Goal: Task Accomplishment & Management: Complete application form

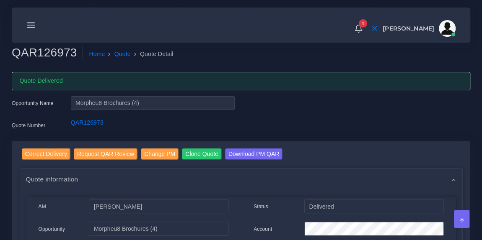
click at [27, 26] on icon at bounding box center [30, 25] width 9 height 9
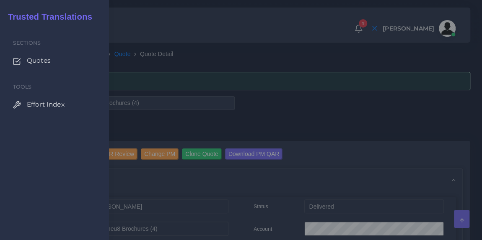
click at [39, 61] on span "Quotes" at bounding box center [39, 60] width 24 height 9
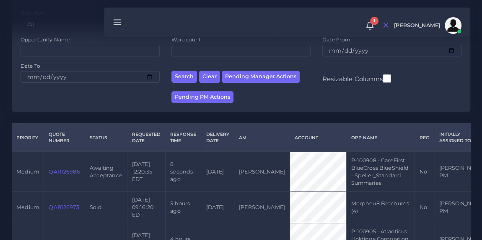
scroll to position [113, 0]
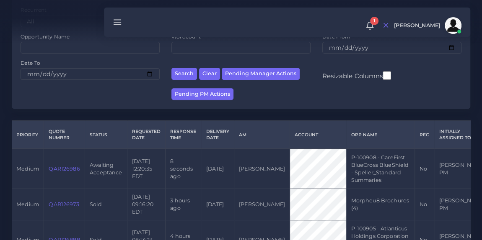
click at [62, 172] on link "QAR126986" at bounding box center [64, 169] width 31 height 6
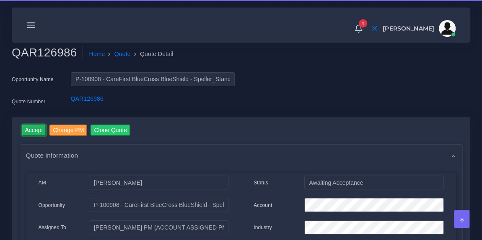
click at [36, 133] on input "Accept" at bounding box center [34, 130] width 25 height 11
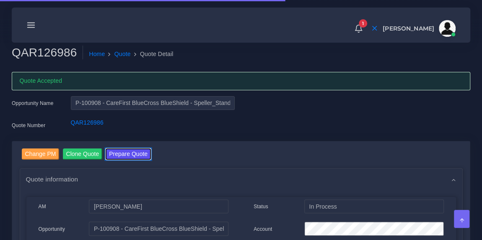
click at [127, 152] on button "Prepare Quote" at bounding box center [128, 154] width 45 height 11
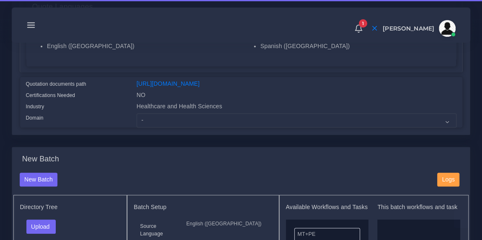
scroll to position [196, 0]
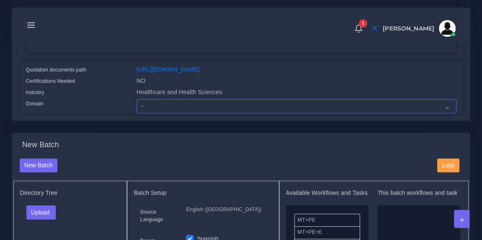
click at [181, 114] on select "- Advertising and Media Agriculture, Forestry and Fishing Architecture, Buildin…" at bounding box center [297, 106] width 320 height 14
select select "Healthcare and Health Sciences"
click at [137, 105] on select "- Advertising and Media Agriculture, Forestry and Fishing Architecture, Buildin…" at bounding box center [297, 106] width 320 height 14
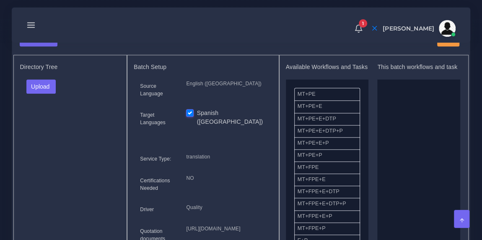
scroll to position [327, 0]
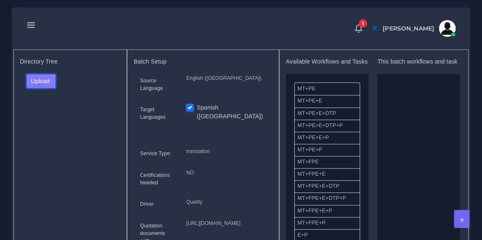
click at [39, 88] on button "Upload" at bounding box center [41, 81] width 30 height 14
click at [44, 115] on label "Files" at bounding box center [56, 112] width 58 height 10
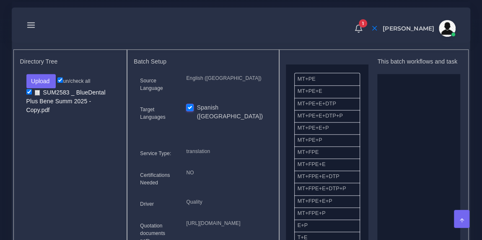
scroll to position [0, 0]
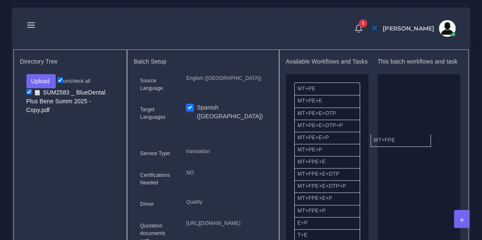
drag, startPoint x: 330, startPoint y: 175, endPoint x: 425, endPoint y: 144, distance: 100.4
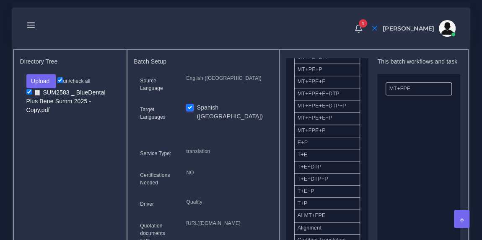
scroll to position [247, 0]
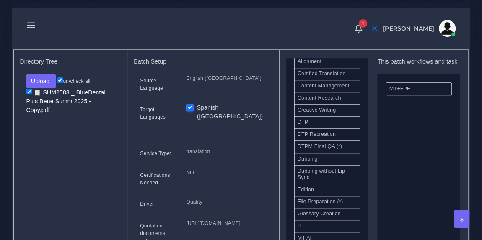
drag, startPoint x: 333, startPoint y: 142, endPoint x: 430, endPoint y: 133, distance: 96.8
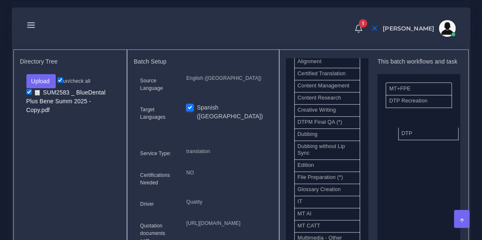
drag, startPoint x: 347, startPoint y: 130, endPoint x: 451, endPoint y: 139, distance: 104.2
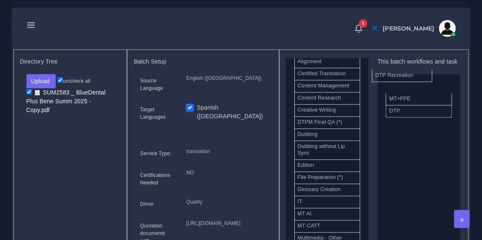
drag, startPoint x: 419, startPoint y: 114, endPoint x: 405, endPoint y: 82, distance: 35.3
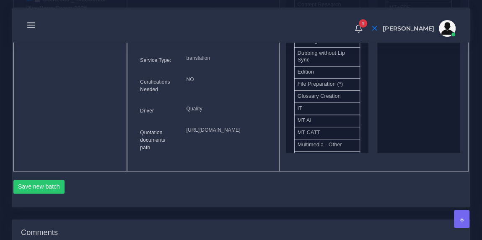
scroll to position [450, 0]
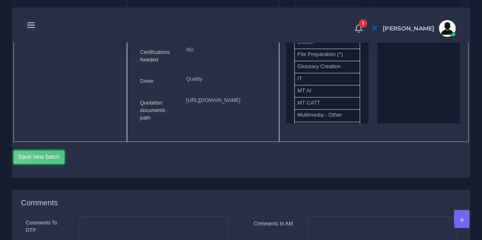
click at [56, 165] on button "Save new batch" at bounding box center [39, 157] width 52 height 14
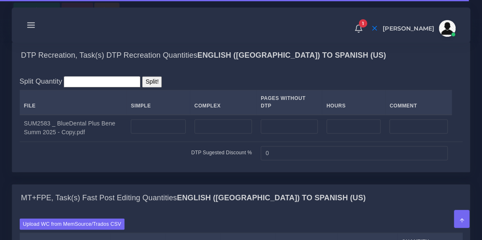
scroll to position [620, 0]
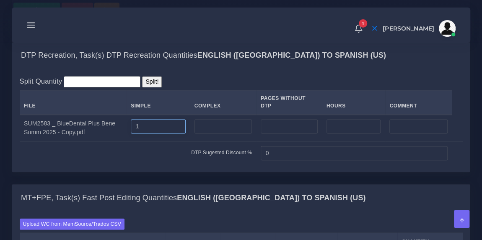
click at [150, 134] on input "1" at bounding box center [158, 126] width 55 height 14
type input "12"
click at [182, 69] on div "DTP Recreation, Task(s) DTP Recreation Quantities English ([GEOGRAPHIC_DATA]) T…" at bounding box center [240, 55] width 457 height 27
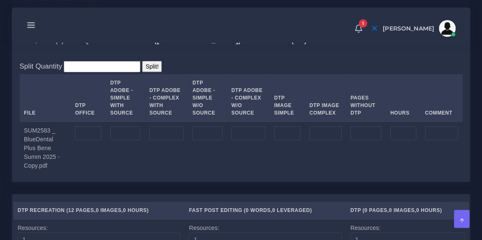
scroll to position [905, 0]
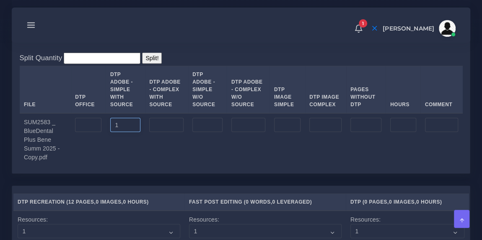
click at [124, 132] on input "1" at bounding box center [125, 125] width 31 height 14
type input "12"
click at [129, 167] on td "12" at bounding box center [125, 140] width 39 height 53
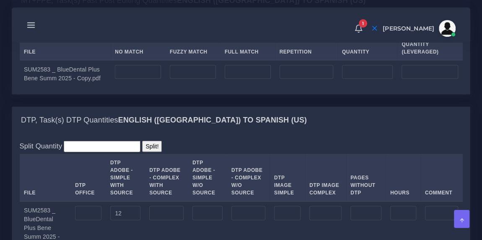
scroll to position [814, 0]
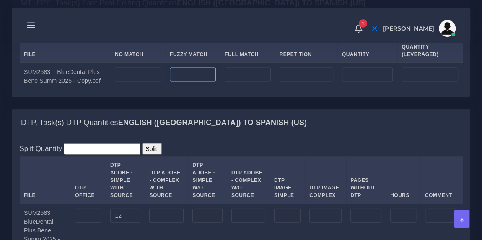
click at [188, 82] on input "number" at bounding box center [193, 75] width 46 height 14
type input "299"
type input "149"
click at [295, 82] on input "number" at bounding box center [306, 75] width 54 height 14
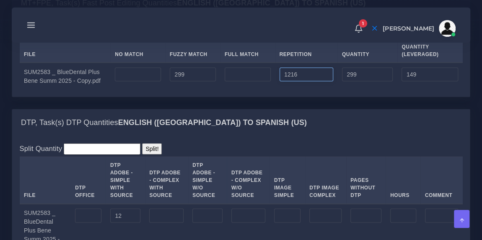
type input "1216"
type input "1515"
type input "453"
click at [255, 82] on input "number" at bounding box center [248, 75] width 46 height 14
click at [238, 82] on input "11701" at bounding box center [248, 75] width 46 height 14
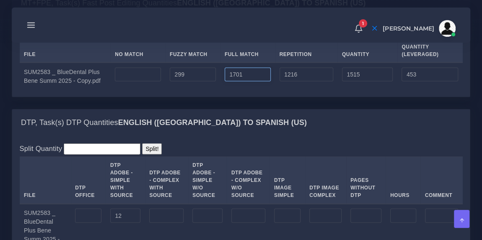
type input "1701"
type input "3216"
type input "878"
click at [275, 17] on div "MT+FPE, Task(s) Fast Post Editing Quantities English (US) TO Spanish (US)" at bounding box center [240, 3] width 457 height 27
click at [142, 82] on input "number" at bounding box center [138, 75] width 46 height 14
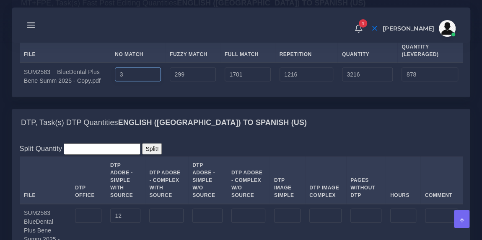
type input "3"
type input "3219"
type input "881"
click at [233, 34] on div "1 Notifications 1 New Driver Update: Extra Quality renamed to Quality Changed" at bounding box center [241, 24] width 447 height 29
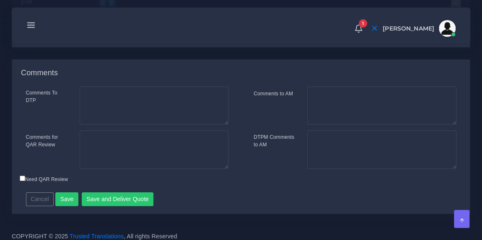
scroll to position [1338, 0]
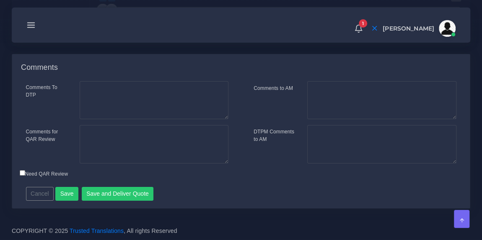
click at [121, 187] on div "Cancel Save Save and Deliver Quote Remember to fill in the estimated time for e…" at bounding box center [186, 191] width 332 height 21
click at [120, 189] on button "Save and Deliver Quote" at bounding box center [118, 194] width 72 height 14
